Goal: Task Accomplishment & Management: Use online tool/utility

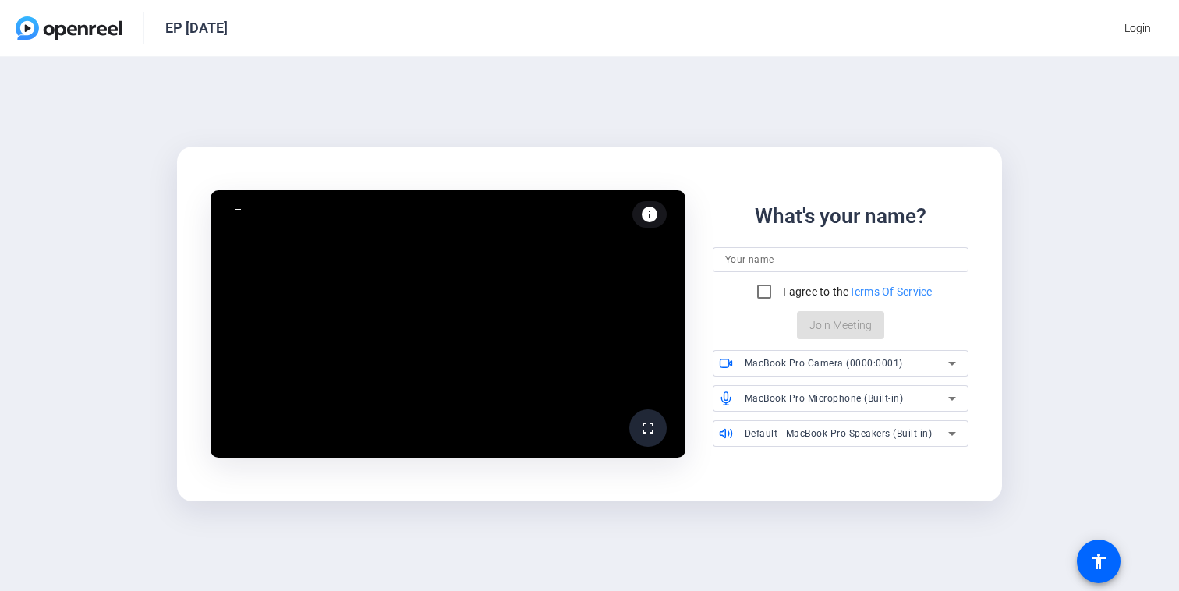
click at [742, 269] on div at bounding box center [840, 259] width 231 height 25
type input "Yashmi"
click at [758, 295] on input "I agree to the Terms Of Service" at bounding box center [764, 291] width 31 height 31
checkbox input "true"
click at [829, 317] on span "Join Meeting" at bounding box center [840, 325] width 62 height 16
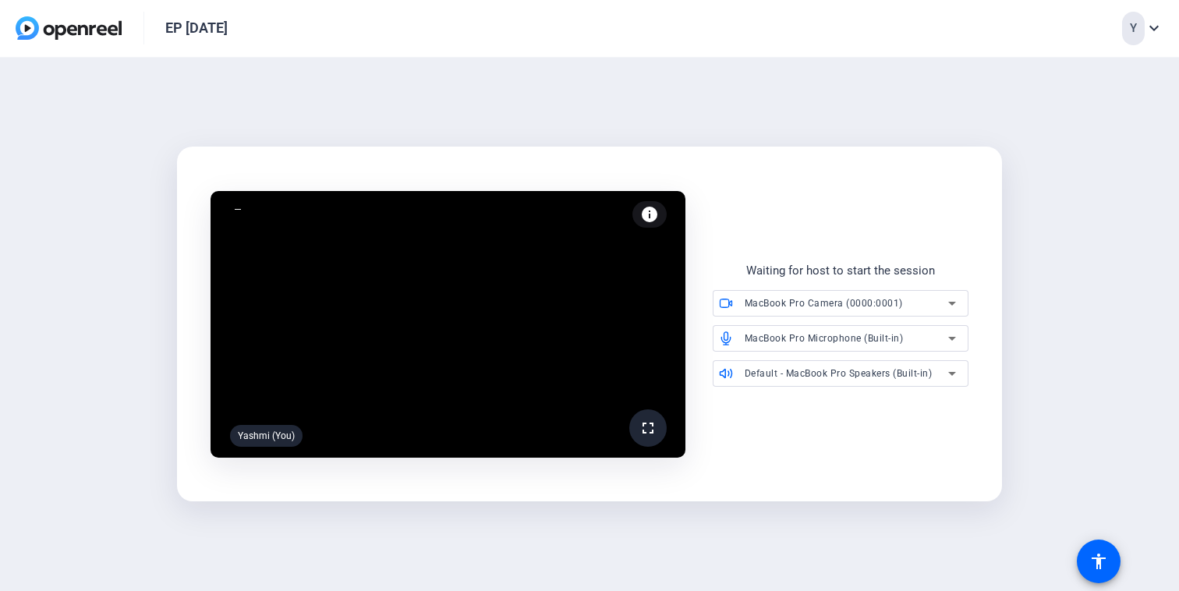
click at [650, 215] on mat-icon "info" at bounding box center [649, 214] width 19 height 19
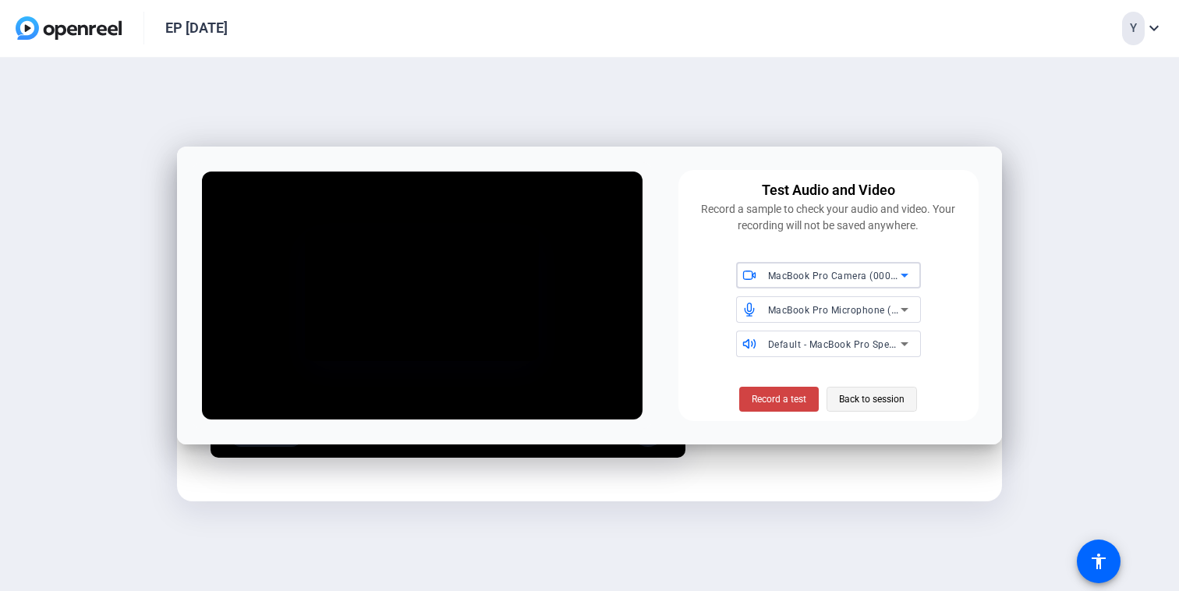
click at [882, 398] on span "Back to session" at bounding box center [872, 399] width 66 height 30
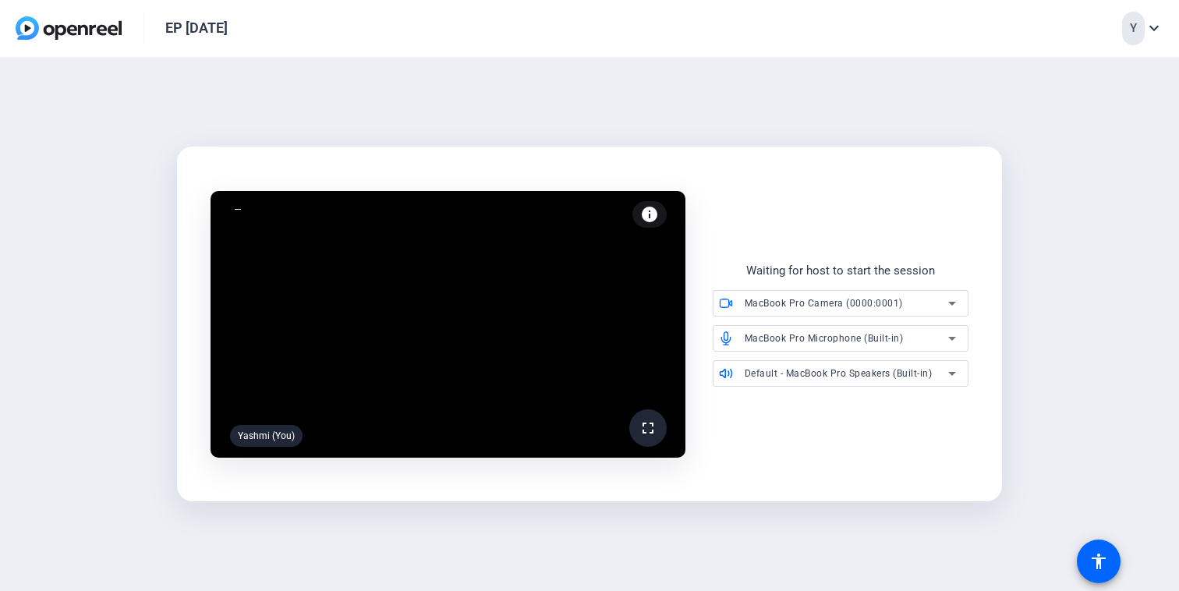
click at [1142, 29] on div "Y" at bounding box center [1133, 29] width 23 height 34
click at [992, 58] on div at bounding box center [589, 295] width 1179 height 591
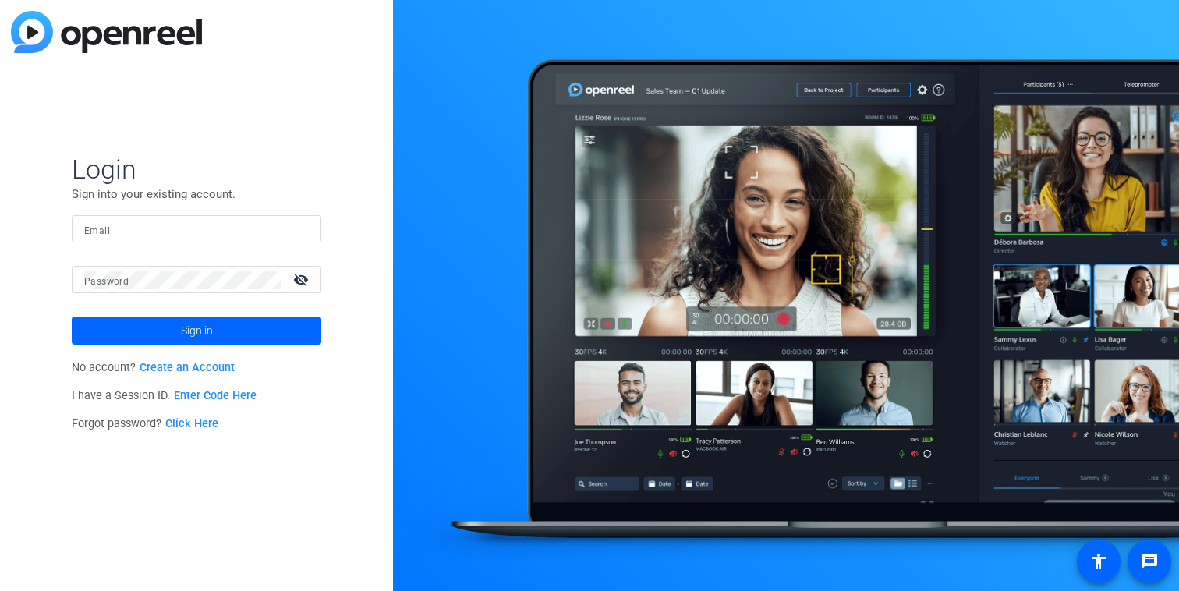
click at [149, 235] on input "Email" at bounding box center [196, 229] width 225 height 19
type input "[EMAIL_ADDRESS][PERSON_NAME][DOMAIN_NAME]"
click at [72, 317] on button "Sign in" at bounding box center [197, 331] width 250 height 28
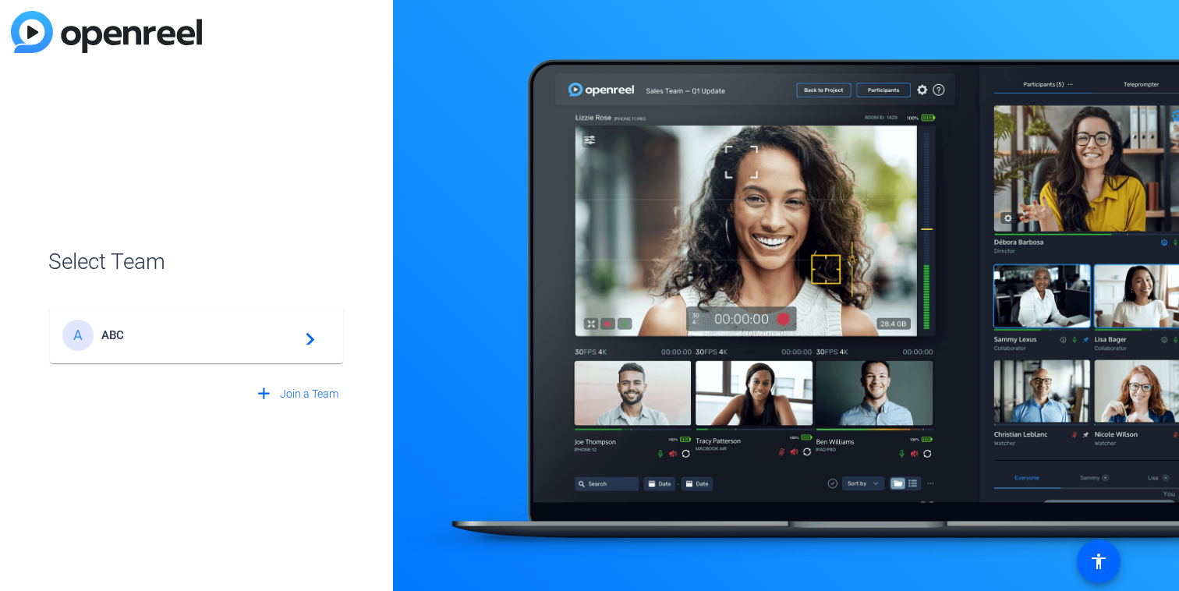
click at [245, 331] on span "ABC" at bounding box center [198, 335] width 195 height 14
click at [301, 335] on div "A ABC navigate_next" at bounding box center [196, 327] width 296 height 75
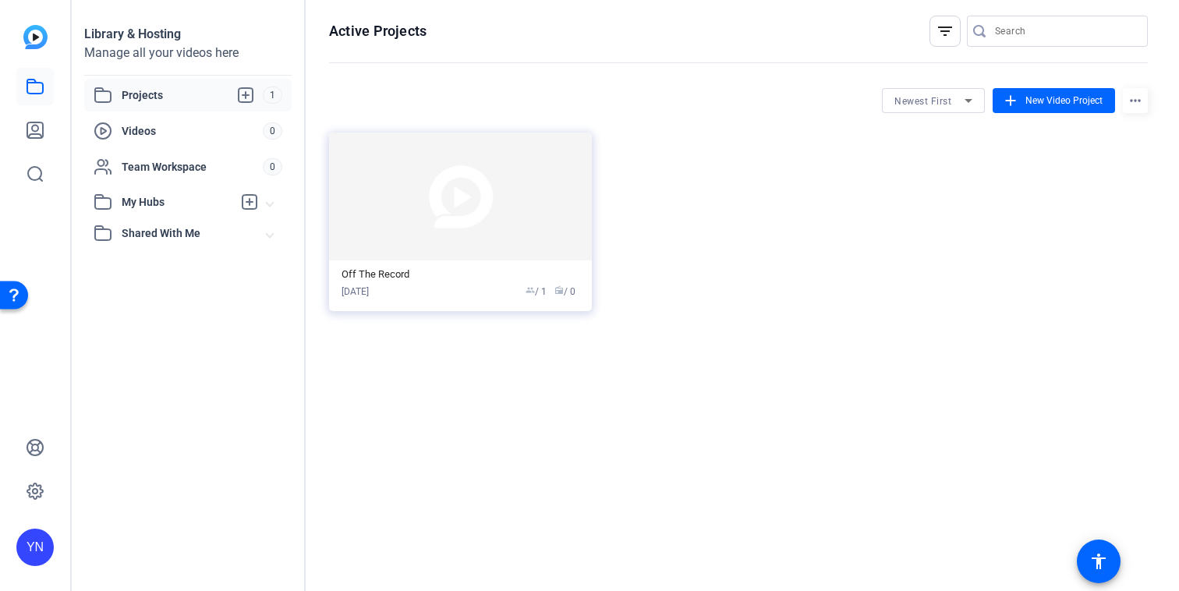
click at [423, 352] on div "Active Projects filter_list Newest First add New Video Project more_horiz Off T…" at bounding box center [739, 295] width 866 height 591
click at [28, 133] on icon at bounding box center [35, 130] width 19 height 19
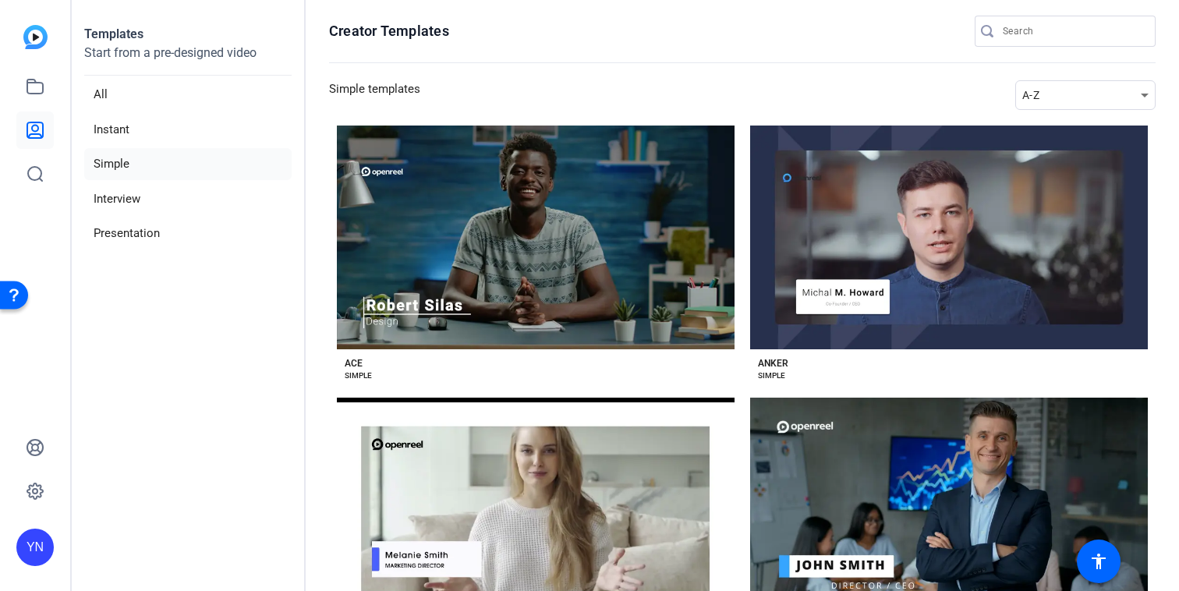
click at [136, 171] on li "Simple" at bounding box center [187, 164] width 207 height 32
click at [115, 171] on li "Simple" at bounding box center [187, 164] width 207 height 32
click at [119, 200] on li "Interview" at bounding box center [187, 199] width 207 height 32
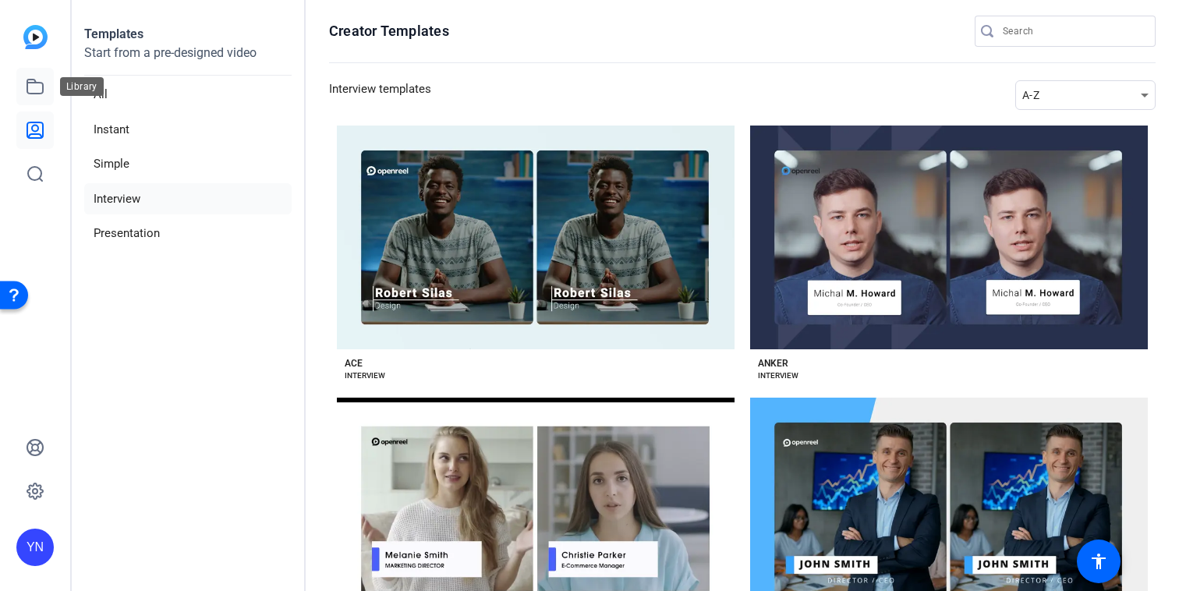
click at [41, 87] on icon at bounding box center [35, 86] width 19 height 19
